Goal: Task Accomplishment & Management: Manage account settings

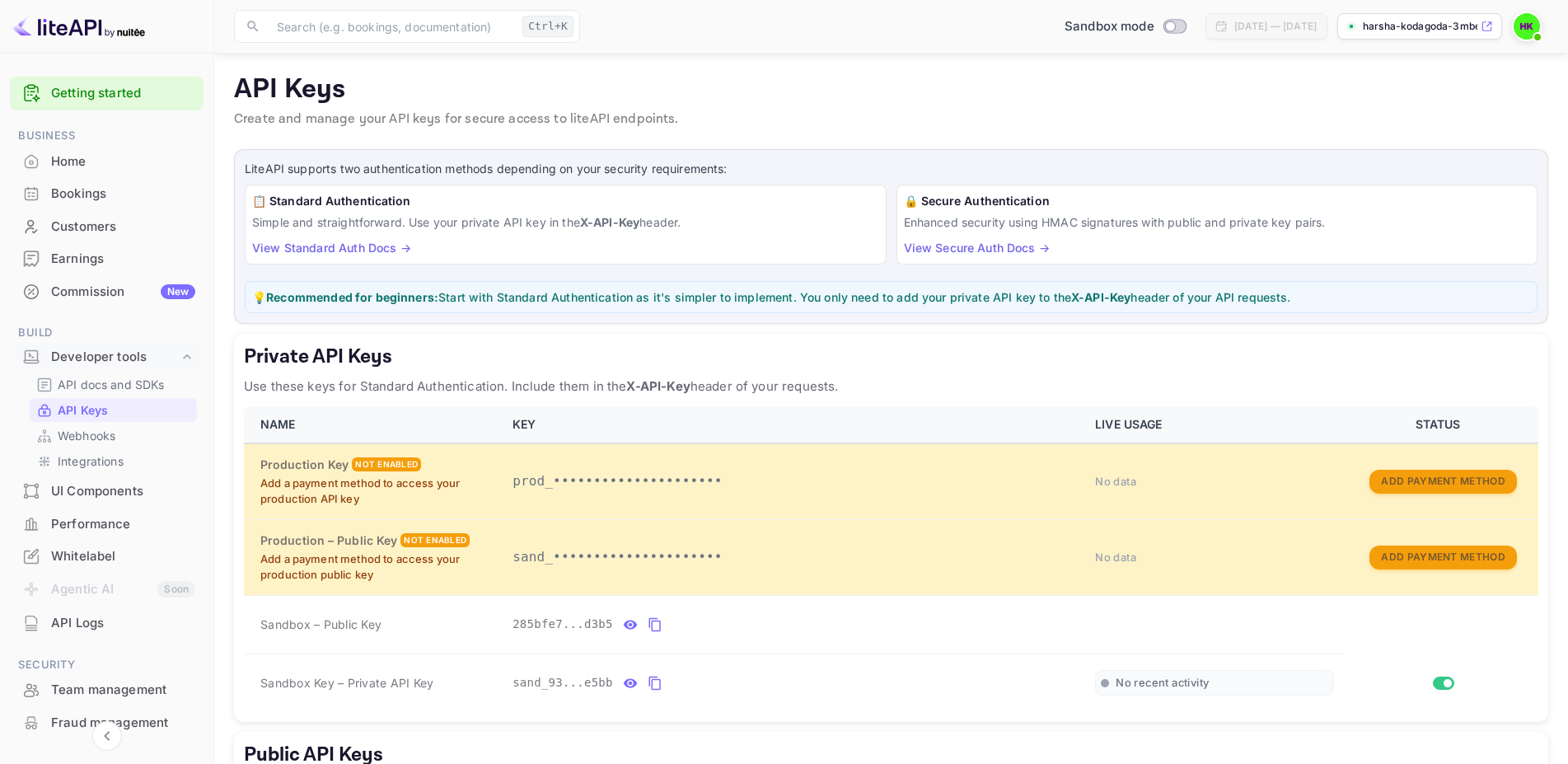
scroll to position [226, 0]
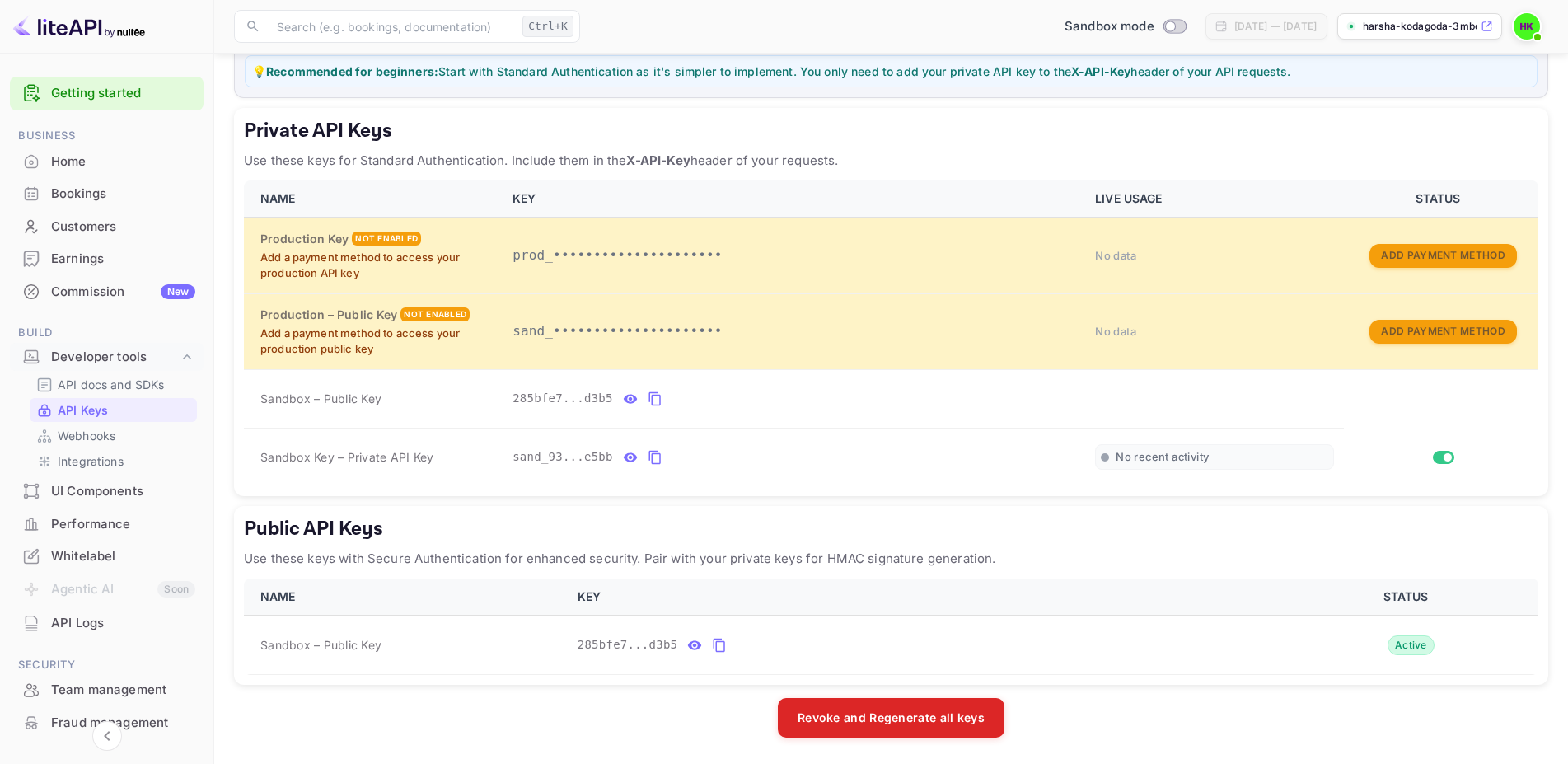
click at [644, 444] on button "private api keys table" at bounding box center [655, 457] width 22 height 26
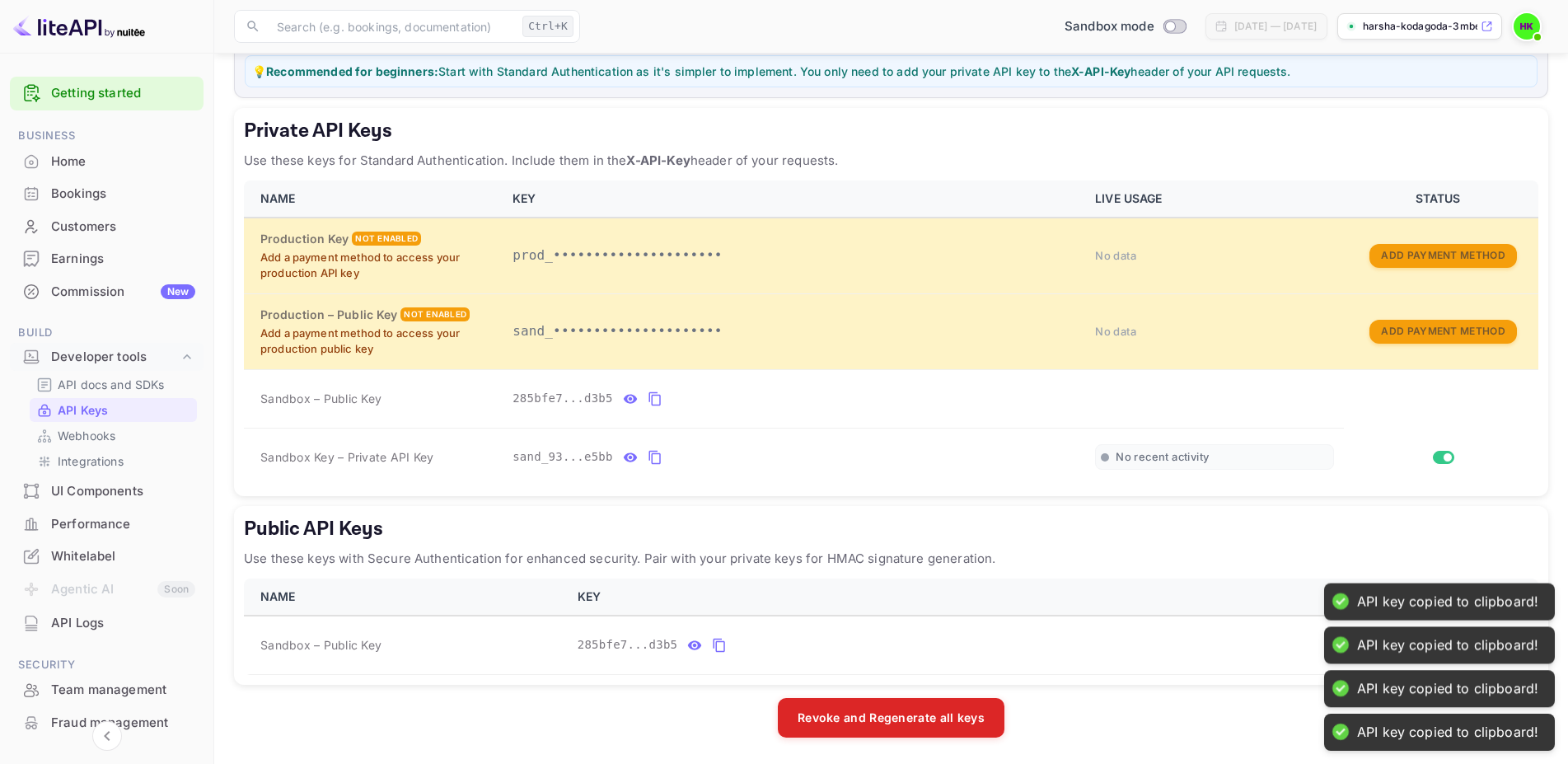
click at [644, 444] on button "private api keys table" at bounding box center [655, 457] width 22 height 26
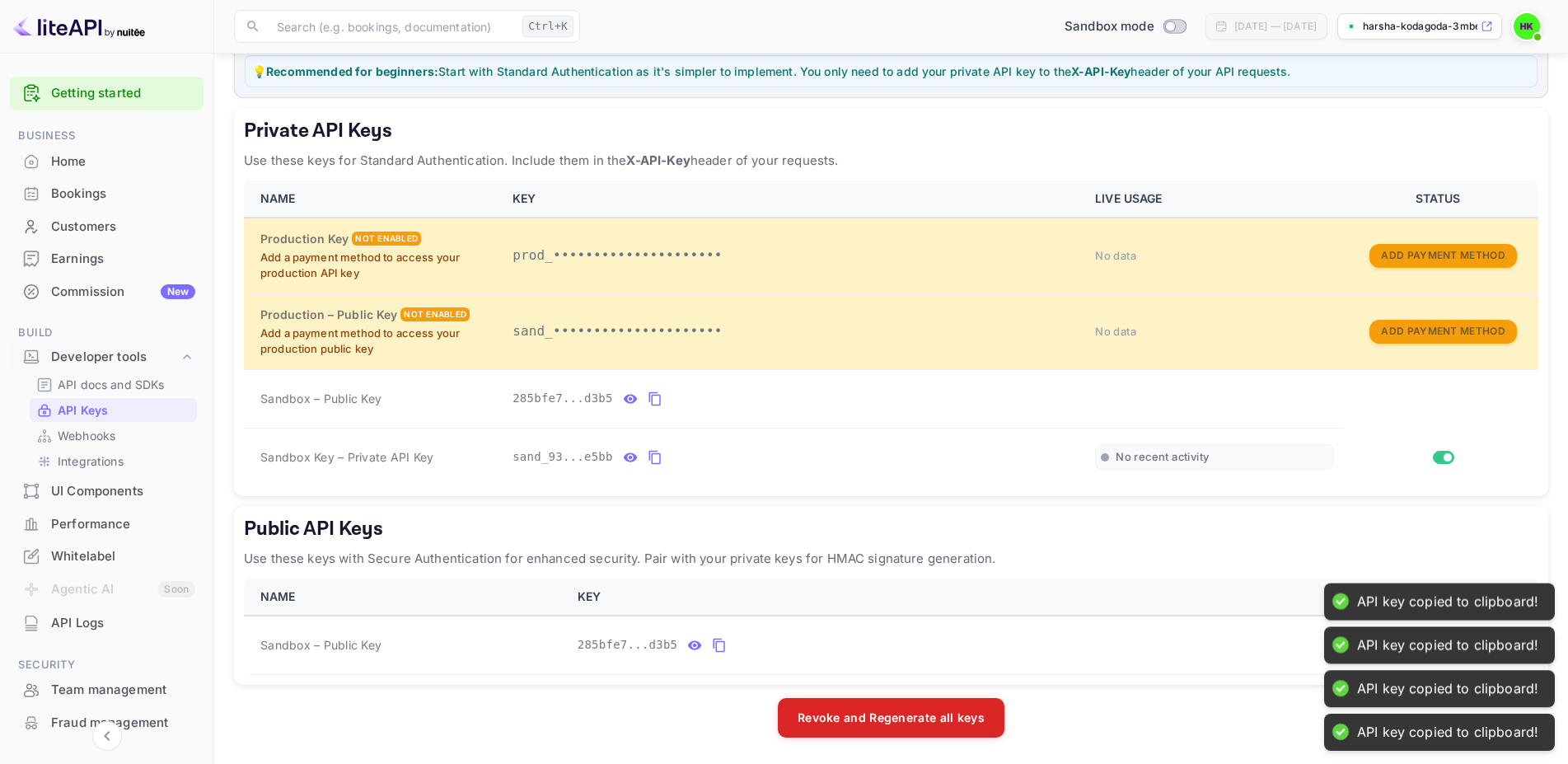
click at [644, 444] on button "private api keys table" at bounding box center [655, 457] width 22 height 26
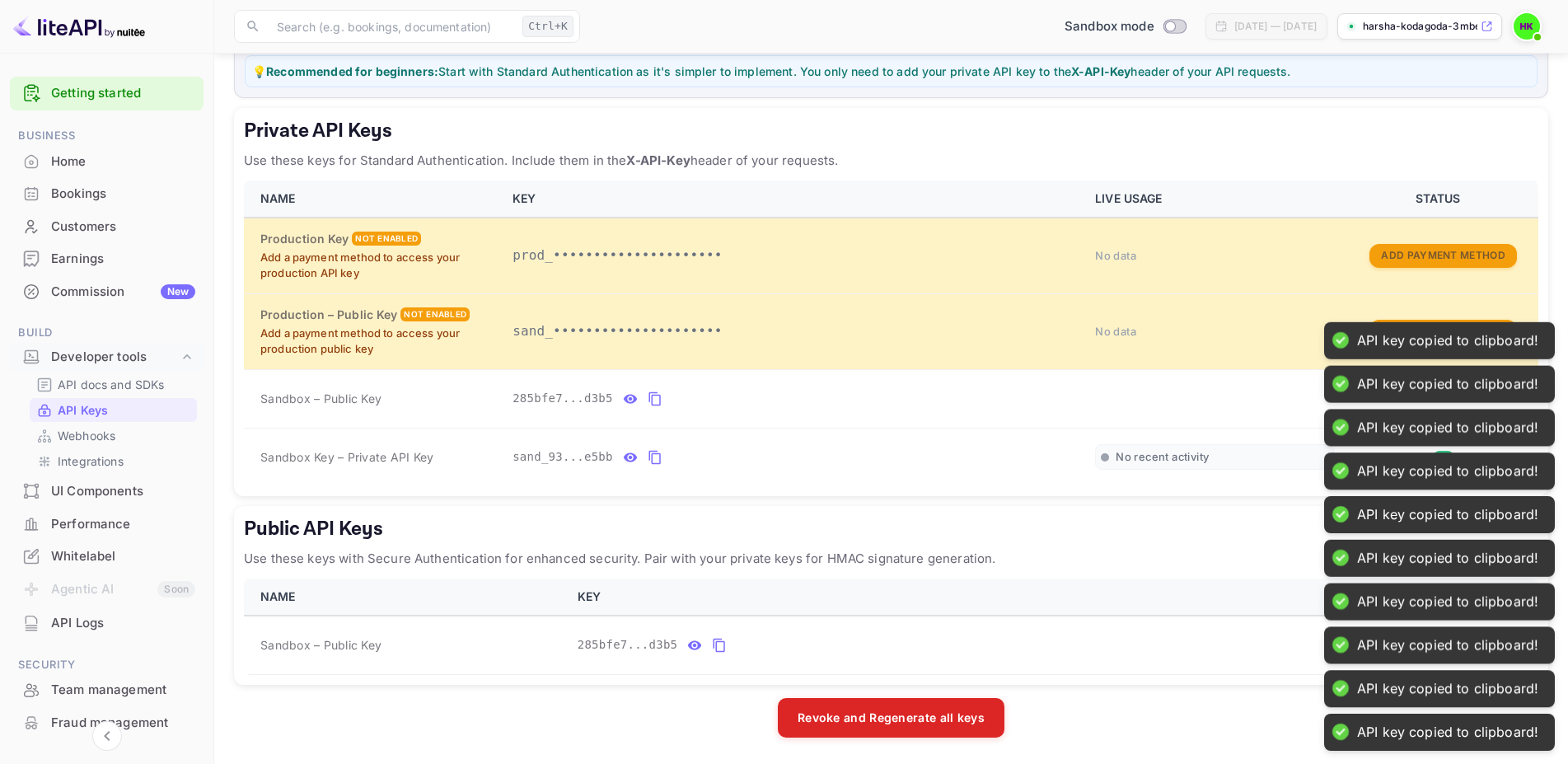
click at [644, 444] on button "private api keys table" at bounding box center [655, 457] width 22 height 26
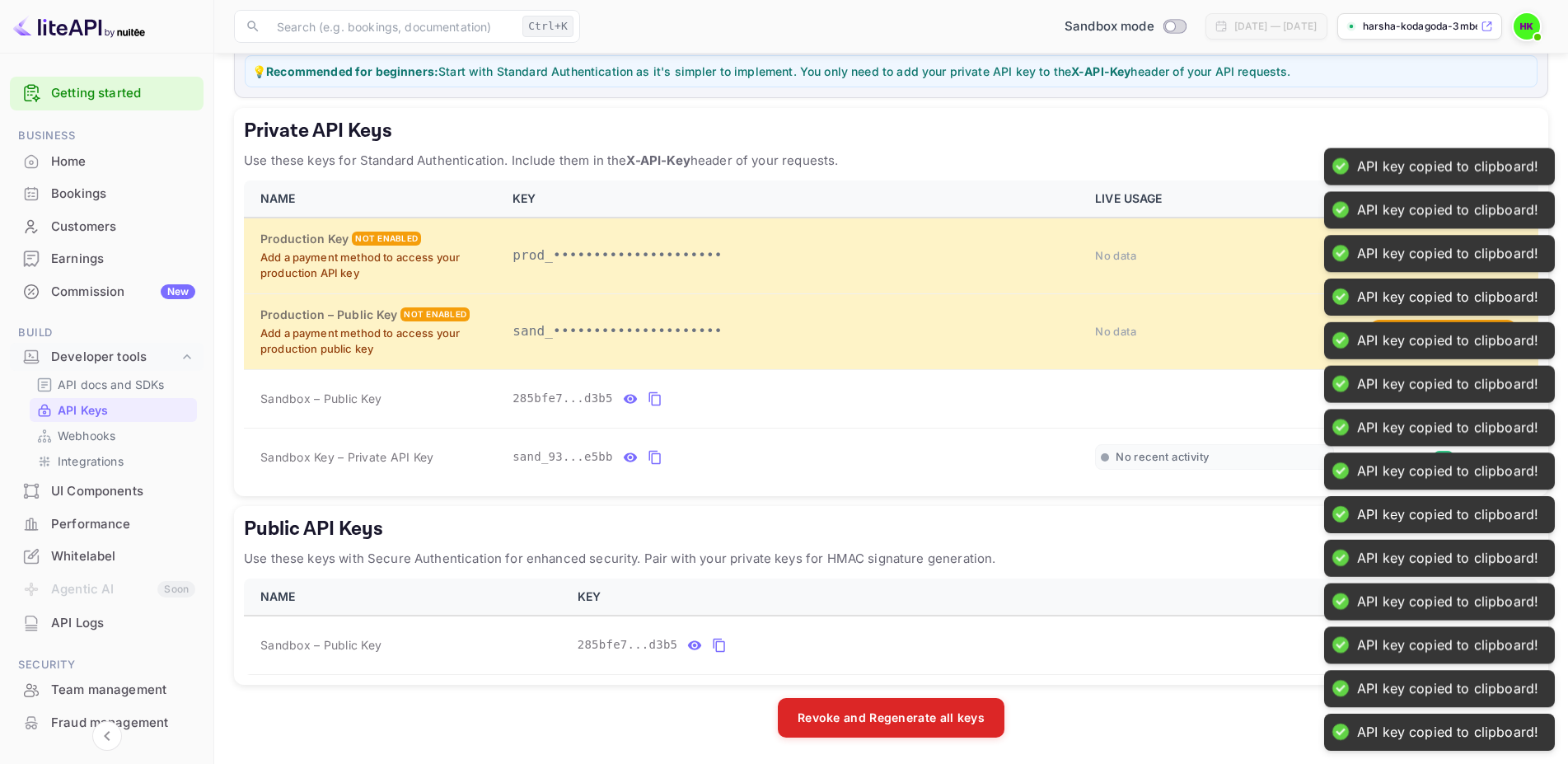
click at [644, 444] on button "private api keys table" at bounding box center [655, 457] width 22 height 26
